Goal: Information Seeking & Learning: Learn about a topic

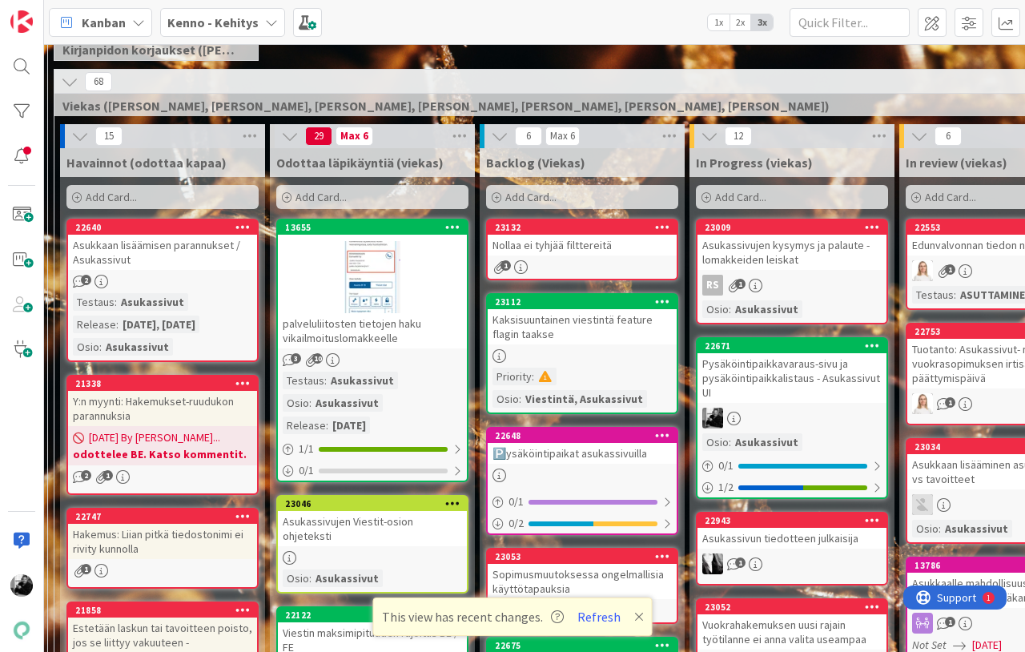
scroll to position [371, 50]
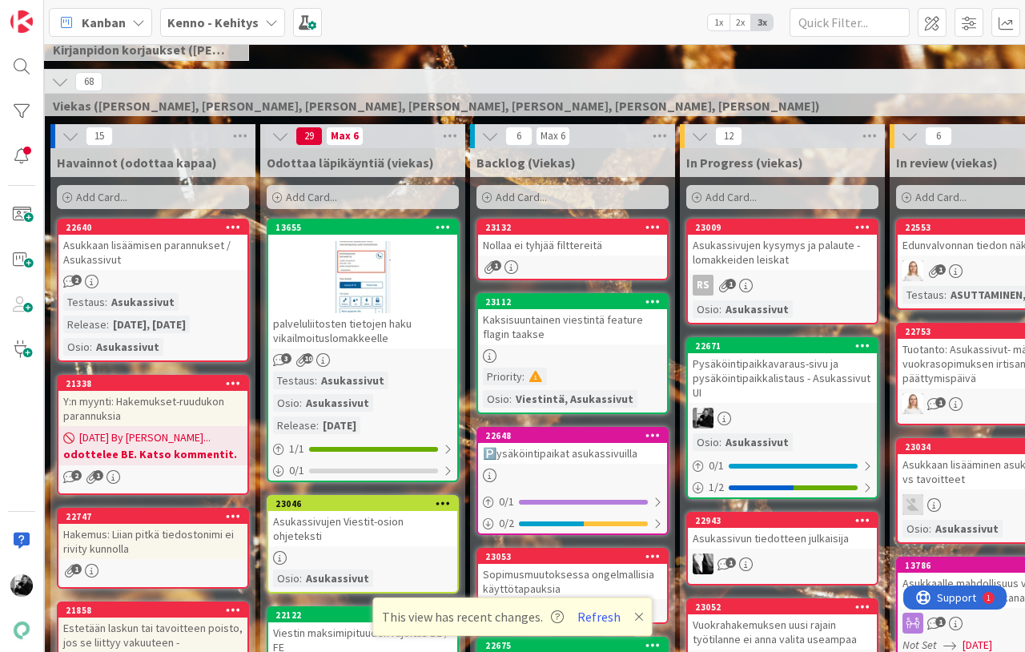
click at [758, 387] on div "Pysäköintipaikkavaraus-sivu ja pysäköintipaikkalistaus - Asukassivut UI" at bounding box center [782, 378] width 189 height 50
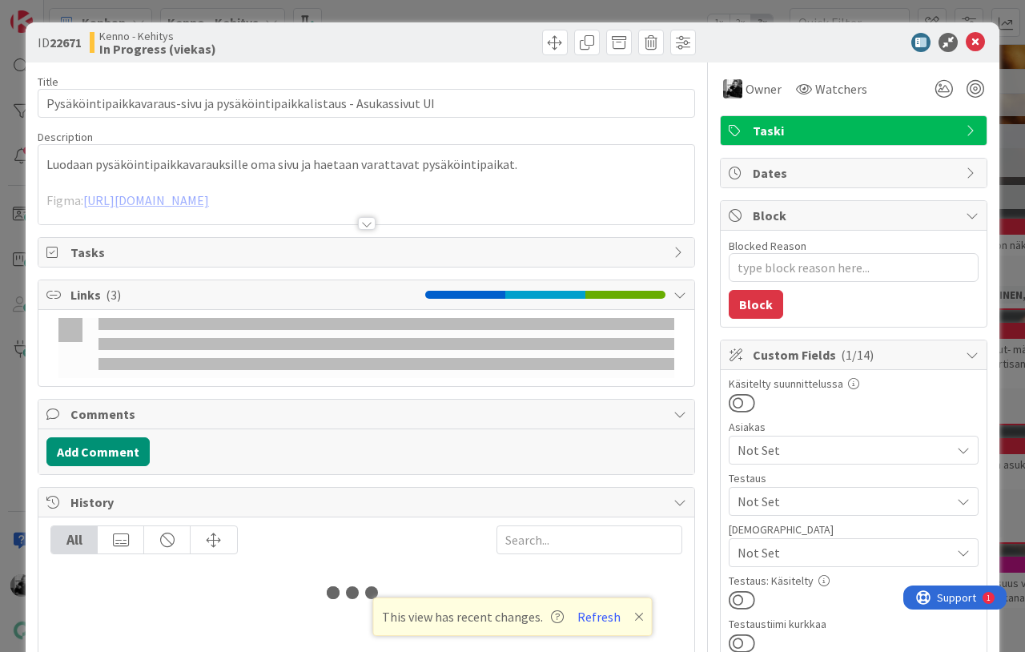
type textarea "x"
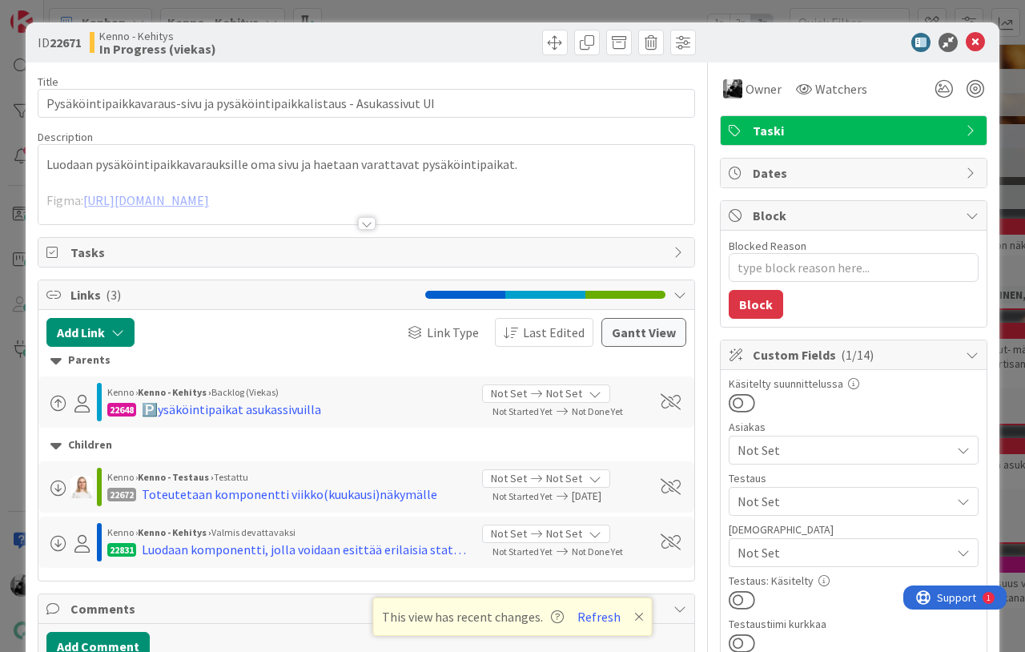
click at [362, 222] on div at bounding box center [367, 223] width 18 height 13
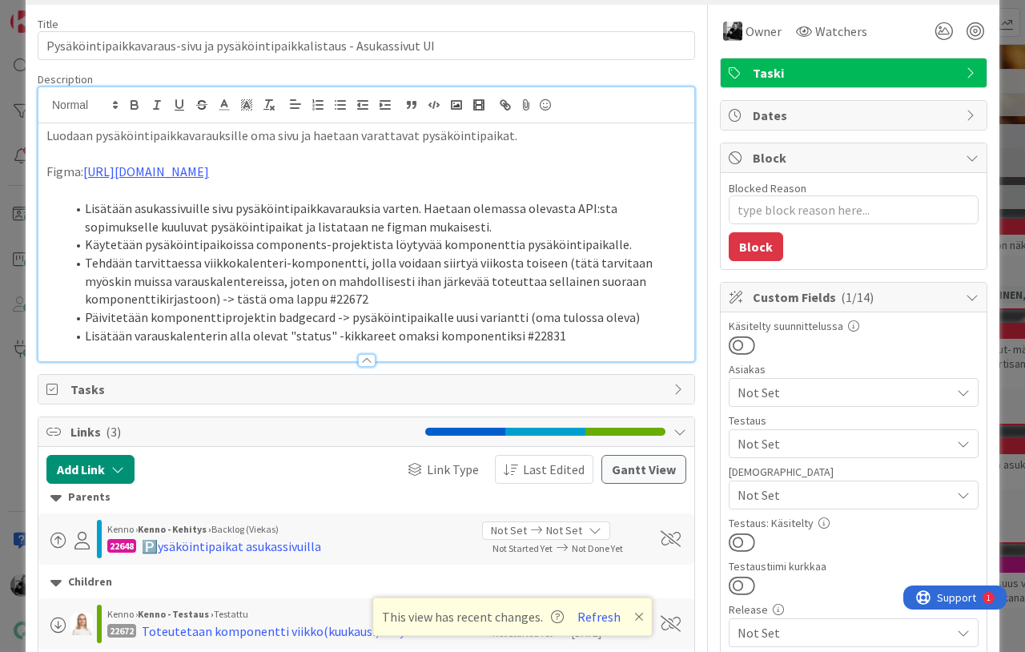
scroll to position [66, 0]
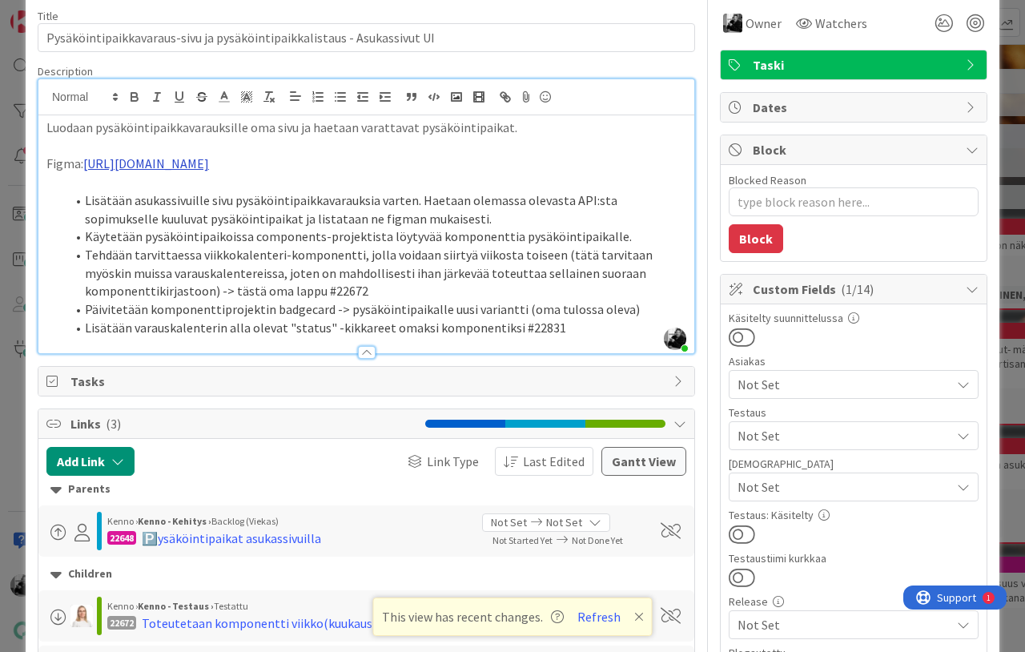
click at [209, 165] on link "[URL][DOMAIN_NAME]" at bounding box center [146, 163] width 126 height 16
click at [158, 319] on li "Päivitetään komponenttiprojektin badgecard -> pysäköintipaikalle uusi variantti…" at bounding box center [376, 309] width 620 height 18
click at [366, 191] on p at bounding box center [366, 182] width 640 height 18
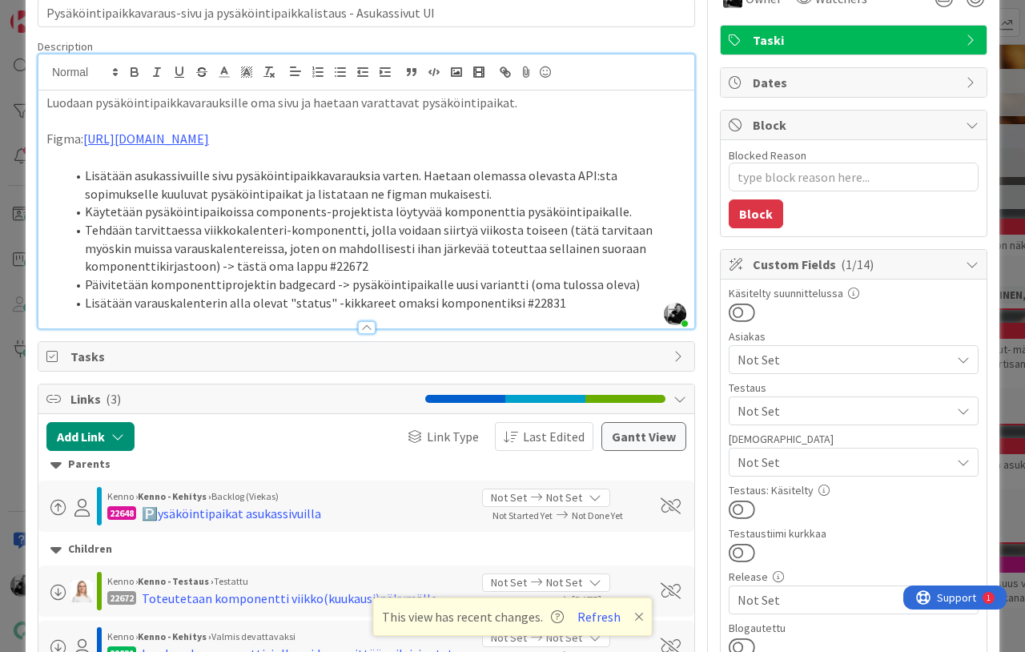
click at [504, 275] on li "Tehdään tarvittaessa viikkokalenteri-komponentti, jolla voidaan siirtyä viikost…" at bounding box center [376, 248] width 620 height 54
click at [566, 312] on li "Lisätään varauskalenterin alla olevat "status" -kikkareet omaksi komponentiksi …" at bounding box center [376, 303] width 620 height 18
click at [396, 275] on li "Tehdään tarvittaessa viikkokalenteri-komponentti, jolla voidaan siirtyä viikost…" at bounding box center [376, 248] width 620 height 54
click at [549, 312] on li "Lisätään varauskalenterin alla olevat "status" -kikkareet omaksi komponentiksi …" at bounding box center [376, 303] width 620 height 18
click at [545, 167] on p at bounding box center [366, 157] width 640 height 18
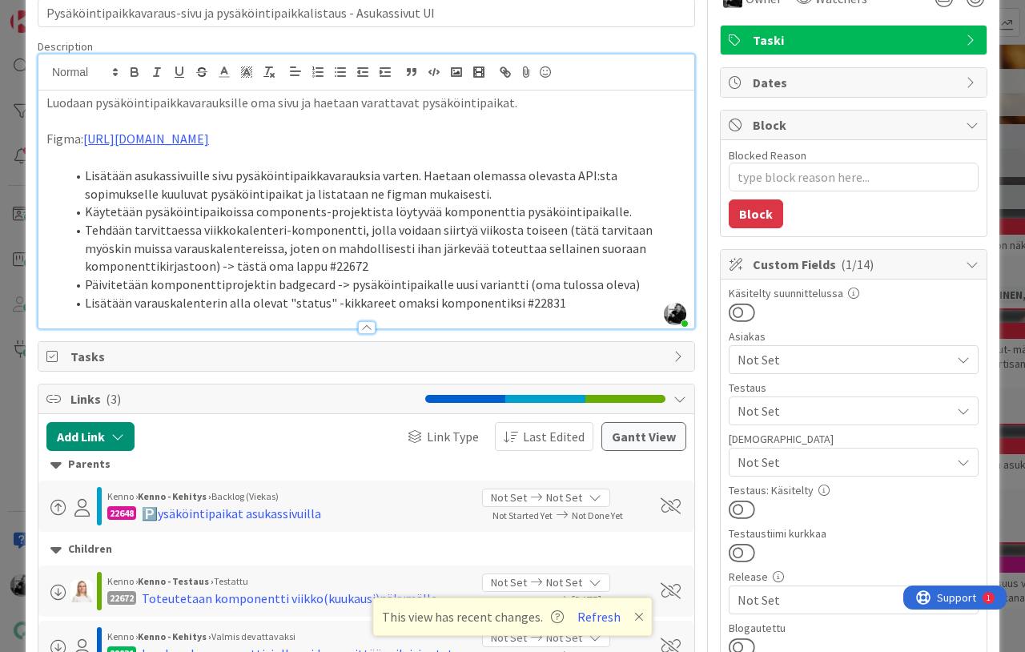
click at [563, 122] on p at bounding box center [366, 121] width 640 height 18
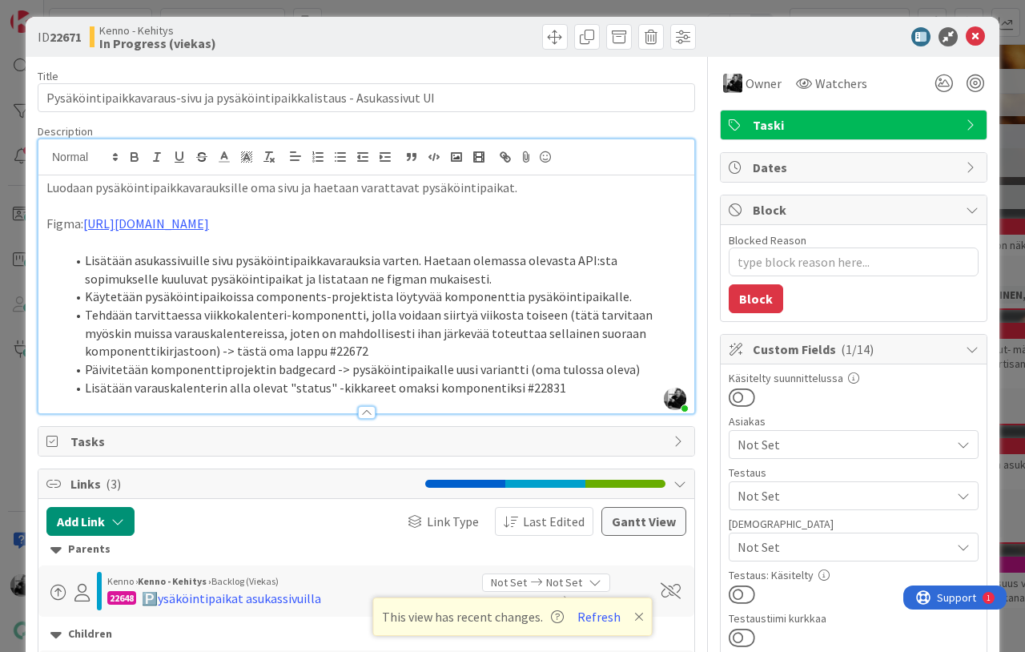
scroll to position [0, 0]
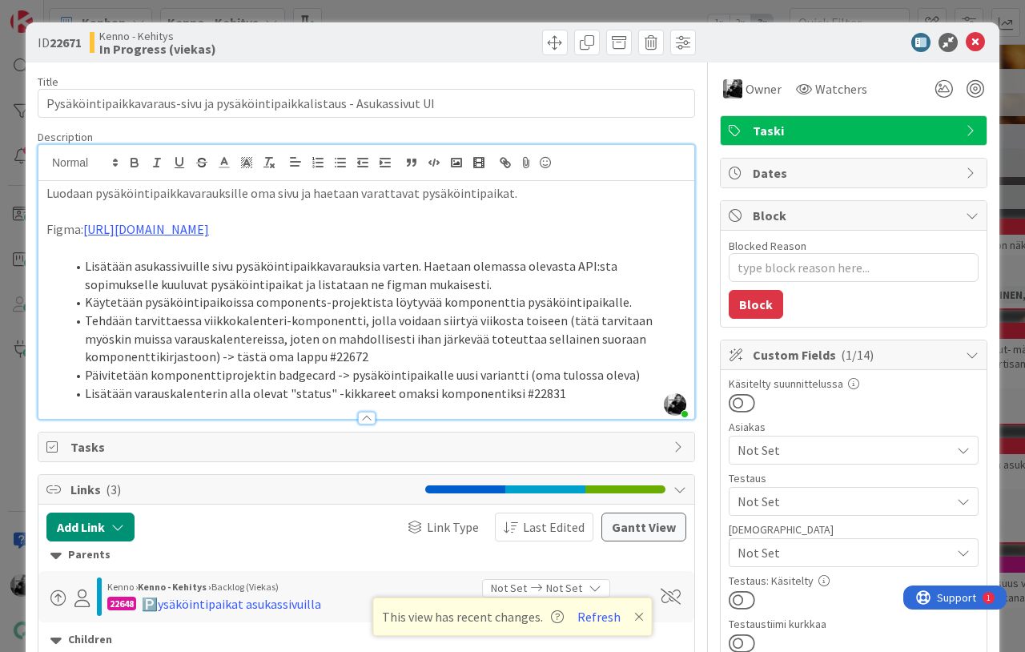
click at [339, 257] on p at bounding box center [366, 248] width 640 height 18
drag, startPoint x: 86, startPoint y: 40, endPoint x: 52, endPoint y: 40, distance: 33.6
click at [52, 40] on div "ID 22671 [PERSON_NAME] In Progress (viekas)" at bounding box center [200, 43] width 325 height 26
copy b "22671"
